Goal: Task Accomplishment & Management: Complete application form

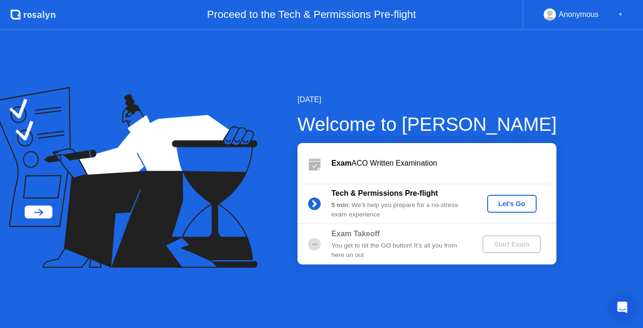
click at [509, 207] on div "Let's Go" at bounding box center [512, 204] width 42 height 8
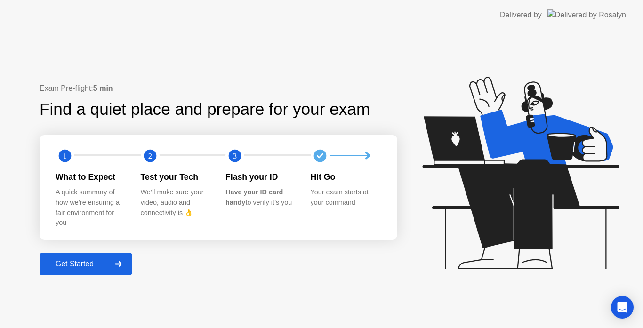
click at [70, 260] on div "Get Started" at bounding box center [74, 264] width 64 height 8
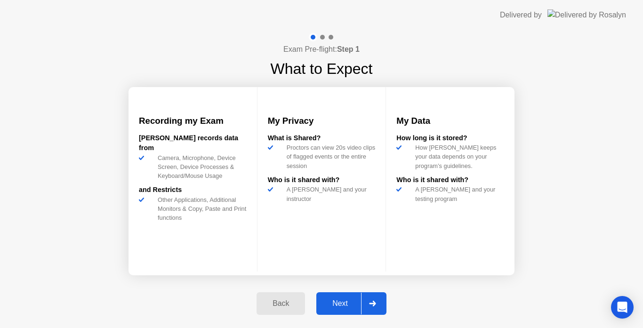
click at [327, 303] on div "Next" at bounding box center [340, 303] width 42 height 8
select select "Available cameras"
select select "Available speakers"
select select "Available microphones"
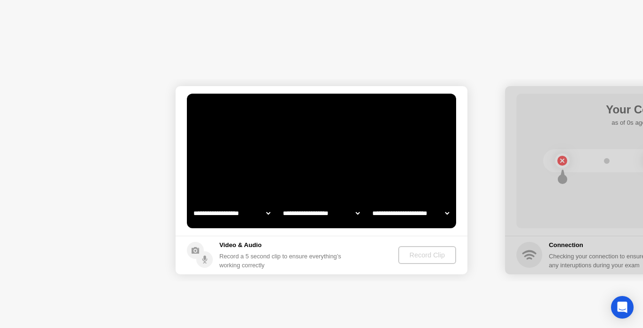
select select "*"
select select "**********"
select select "*******"
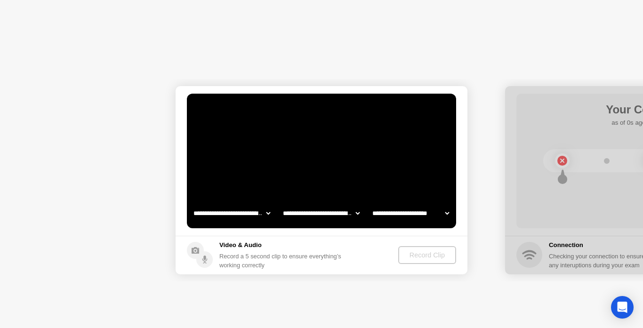
select select "*******"
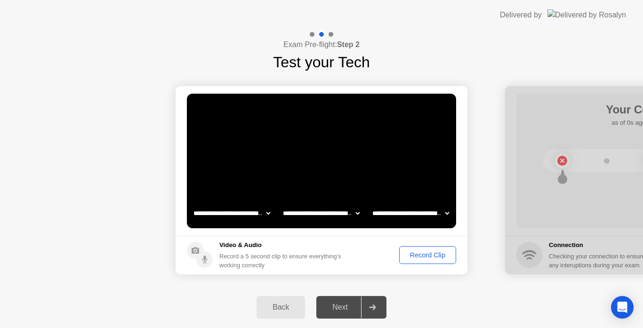
click at [356, 306] on div "Next" at bounding box center [340, 307] width 42 height 8
click at [415, 256] on div "Record Clip" at bounding box center [427, 255] width 50 height 8
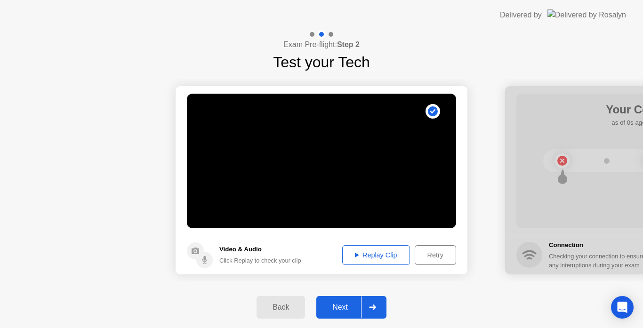
click at [372, 253] on div "Replay Clip" at bounding box center [375, 255] width 61 height 8
click at [300, 259] on div "Click Replay to check your clip" at bounding box center [260, 260] width 82 height 9
click at [236, 264] on div "Click Replay to check your clip" at bounding box center [260, 260] width 82 height 9
click at [430, 256] on div "Retry" at bounding box center [435, 255] width 35 height 8
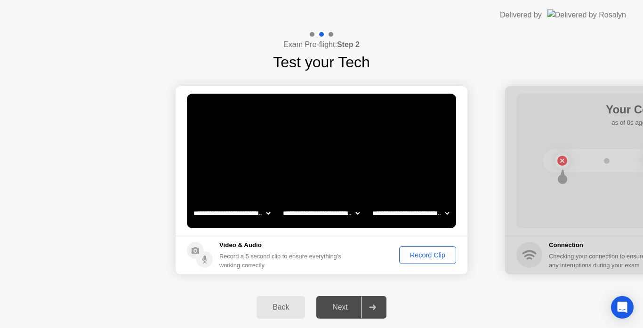
click at [408, 210] on select "**********" at bounding box center [410, 213] width 80 height 19
click at [370, 204] on select "**********" at bounding box center [410, 213] width 80 height 19
click at [409, 255] on div "Record Clip" at bounding box center [427, 255] width 50 height 8
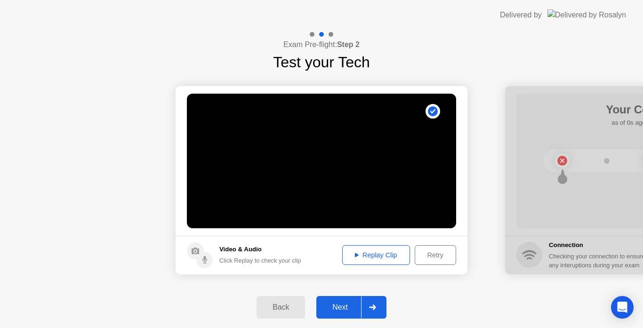
click at [381, 254] on div "Replay Clip" at bounding box center [375, 255] width 61 height 8
click at [374, 308] on icon at bounding box center [372, 307] width 7 height 6
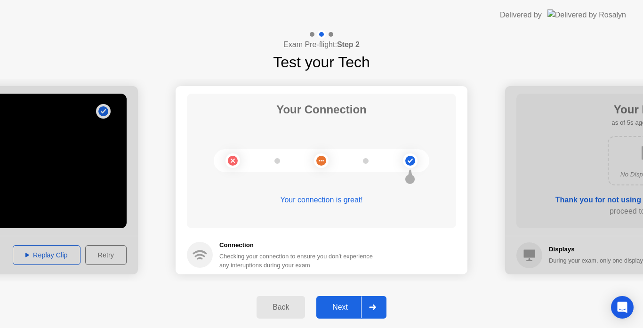
click at [345, 306] on div "Next" at bounding box center [340, 307] width 42 height 8
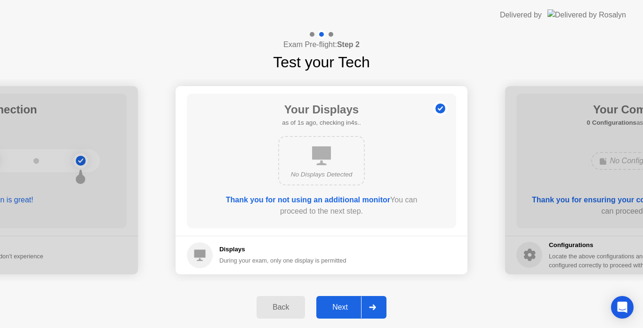
click at [345, 306] on div "Next" at bounding box center [340, 307] width 42 height 8
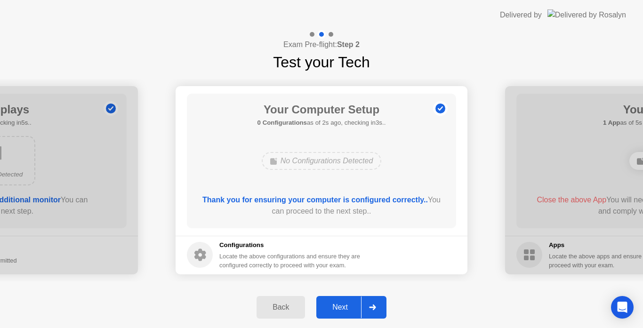
click at [345, 306] on div "Next" at bounding box center [340, 307] width 42 height 8
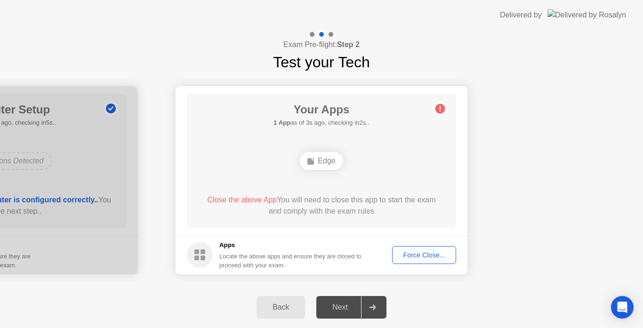
click at [420, 257] on div "Force Close..." at bounding box center [423, 255] width 57 height 8
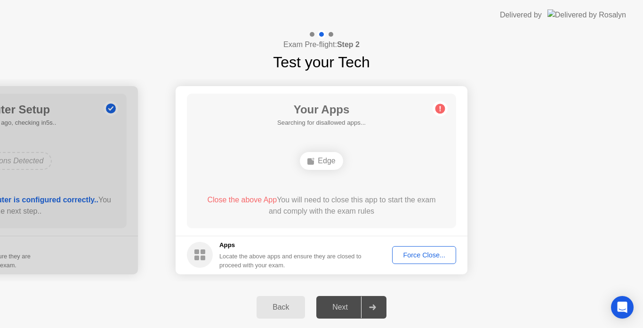
click at [410, 251] on div "Force Close..." at bounding box center [423, 255] width 57 height 8
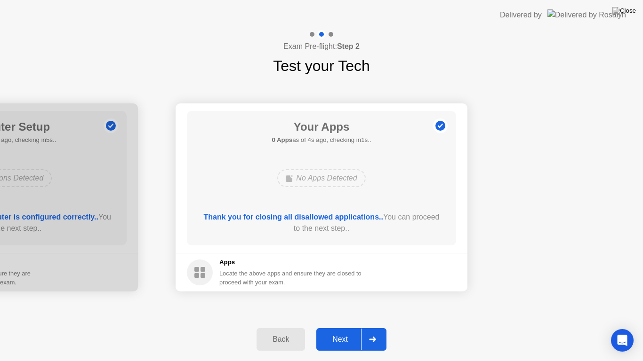
click at [348, 328] on div "Next" at bounding box center [340, 340] width 42 height 8
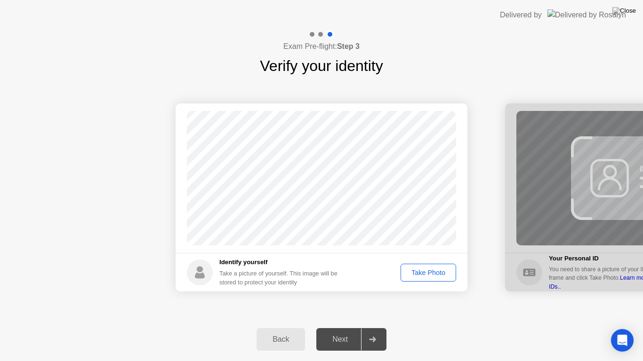
click at [423, 272] on div "Take Photo" at bounding box center [428, 273] width 49 height 8
click at [371, 328] on icon at bounding box center [372, 340] width 7 height 6
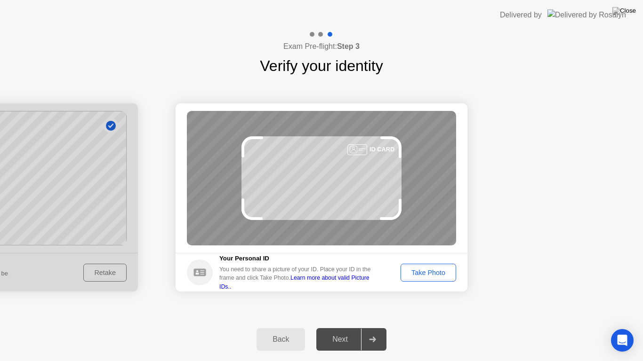
click at [425, 267] on button "Take Photo" at bounding box center [428, 273] width 56 height 18
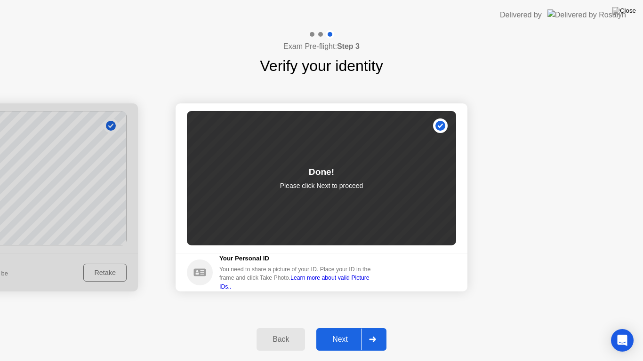
click at [352, 328] on div "Next" at bounding box center [340, 340] width 42 height 8
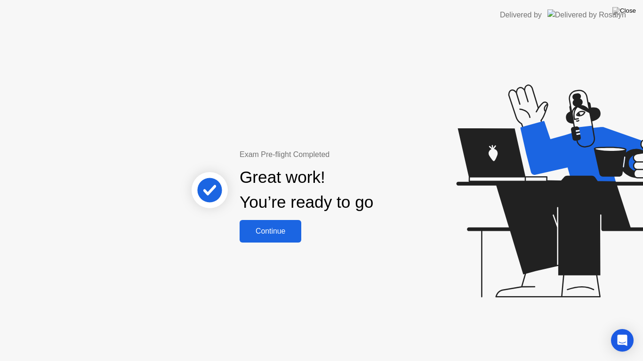
click at [271, 223] on button "Continue" at bounding box center [271, 231] width 62 height 23
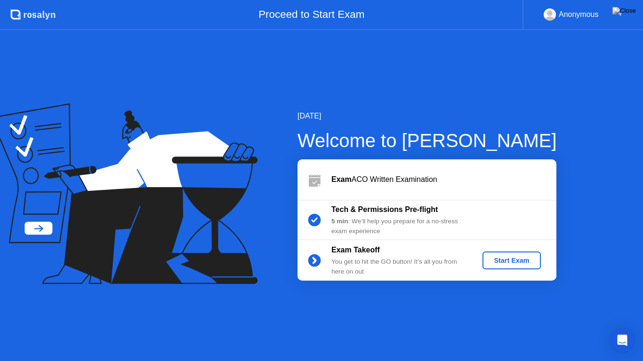
click at [513, 260] on div "Start Exam" at bounding box center [511, 261] width 50 height 8
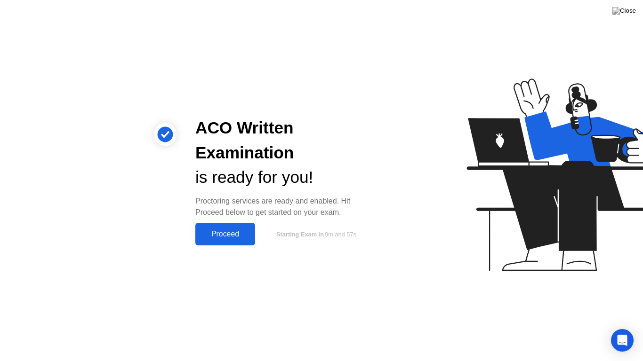
click at [229, 237] on div "Proceed" at bounding box center [225, 234] width 54 height 8
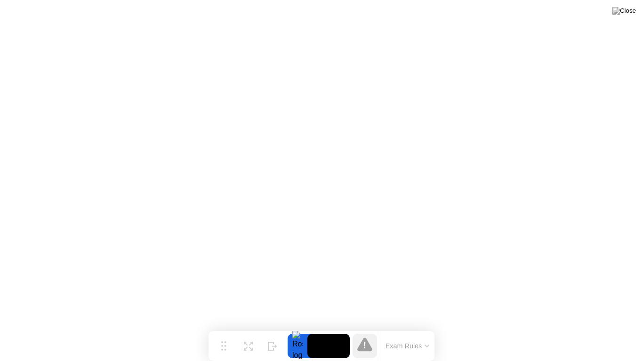
click at [622, 13] on button at bounding box center [624, 11] width 28 height 12
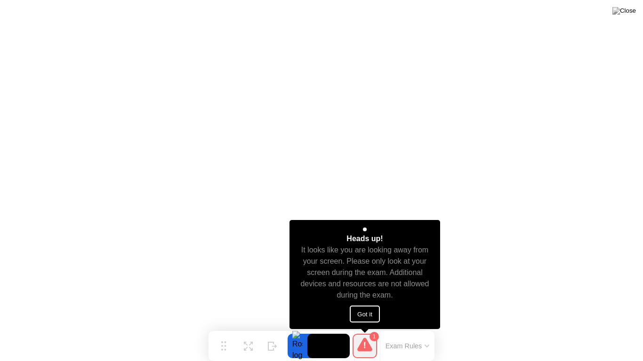
click at [362, 311] on button "Got it" at bounding box center [365, 314] width 30 height 17
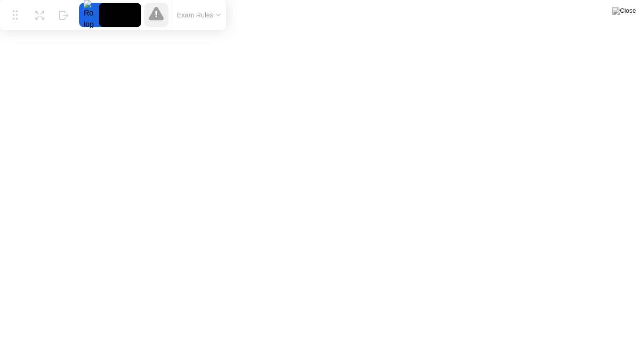
drag, startPoint x: 221, startPoint y: 346, endPoint x: 1, endPoint y: 9, distance: 401.9
click at [1, 9] on div "Move Expand Hide Exam Rules" at bounding box center [113, 15] width 226 height 30
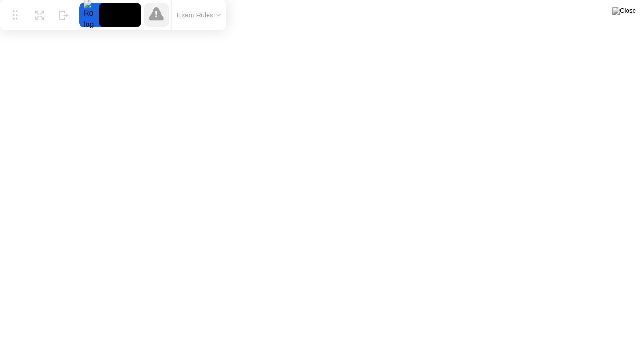
click at [210, 14] on button "Exam Rules" at bounding box center [199, 15] width 50 height 8
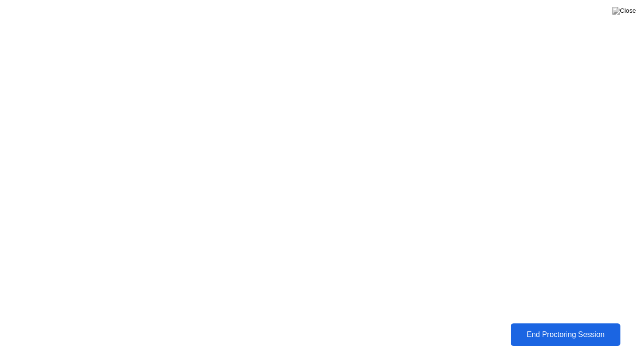
click at [575, 328] on button "End Proctoring Session" at bounding box center [566, 335] width 110 height 23
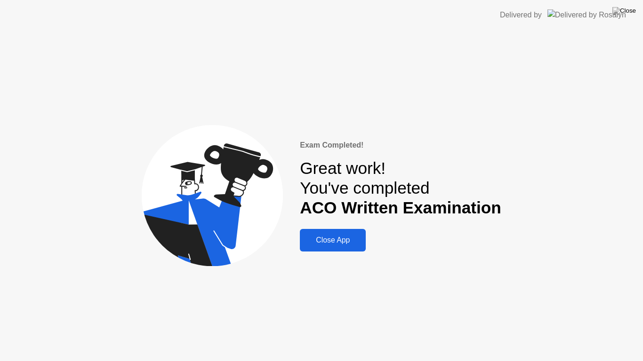
click at [333, 241] on div "Close App" at bounding box center [333, 240] width 60 height 8
